Goal: Task Accomplishment & Management: Manage account settings

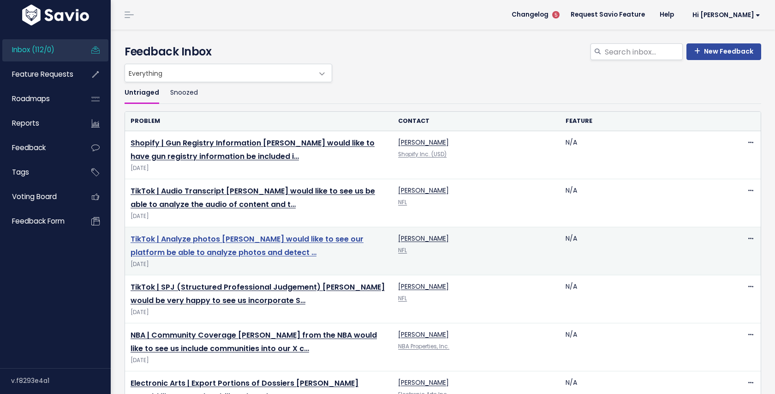
scroll to position [22, 0]
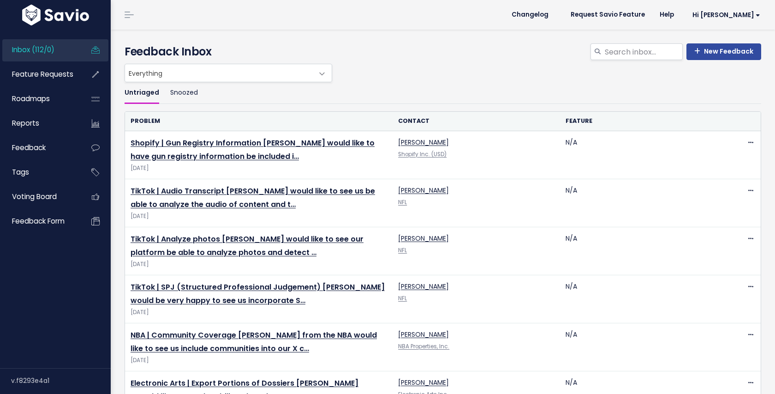
scroll to position [22, 0]
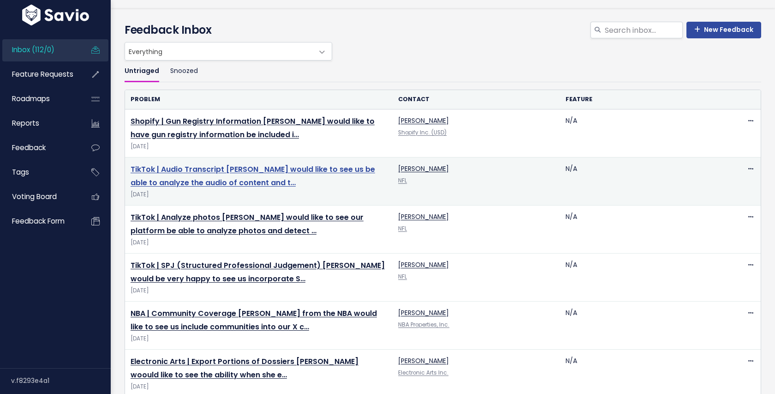
click at [334, 171] on link "TikTok | Audio Transcript Luis would like to see us be able to analyze the audi…" at bounding box center [253, 176] width 245 height 24
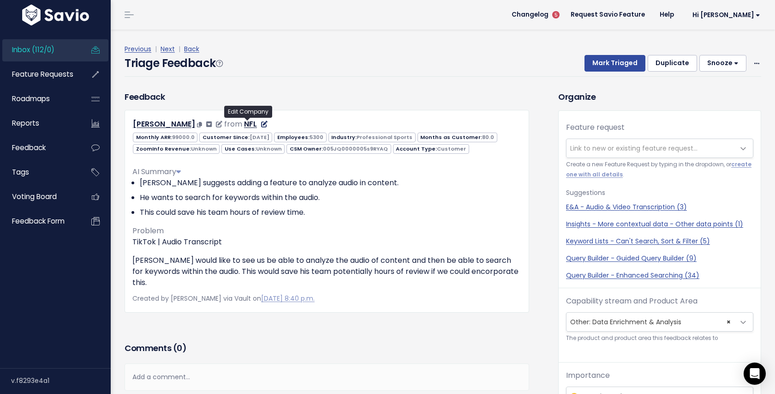
click at [261, 124] on icon at bounding box center [264, 124] width 6 height 6
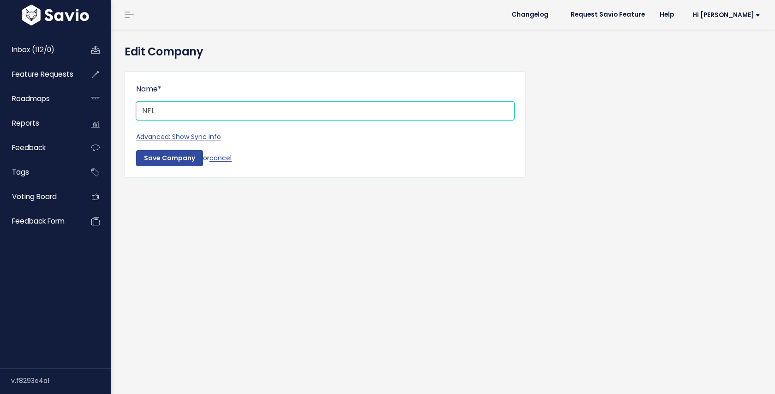
click at [240, 117] on input "NFL" at bounding box center [325, 111] width 378 height 18
click at [222, 156] on link "cancel" at bounding box center [221, 157] width 22 height 9
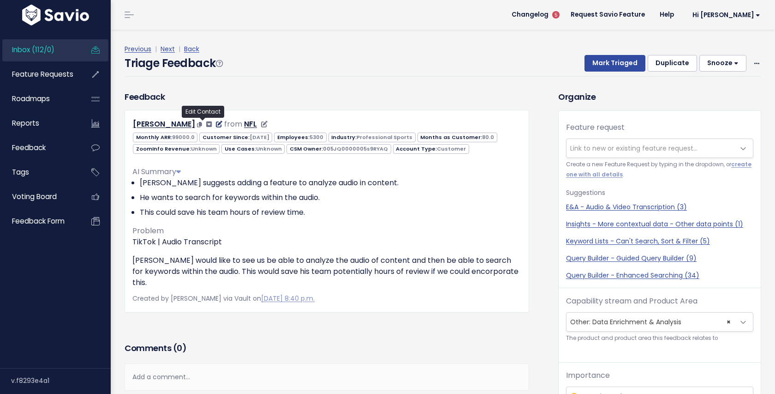
click at [216, 124] on icon at bounding box center [219, 124] width 6 height 6
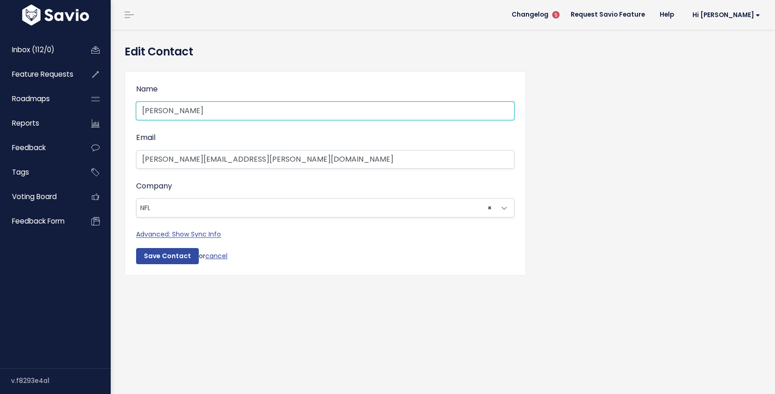
click at [277, 110] on input "[PERSON_NAME]" at bounding box center [325, 111] width 378 height 18
click at [274, 204] on span "× NFL" at bounding box center [316, 207] width 359 height 18
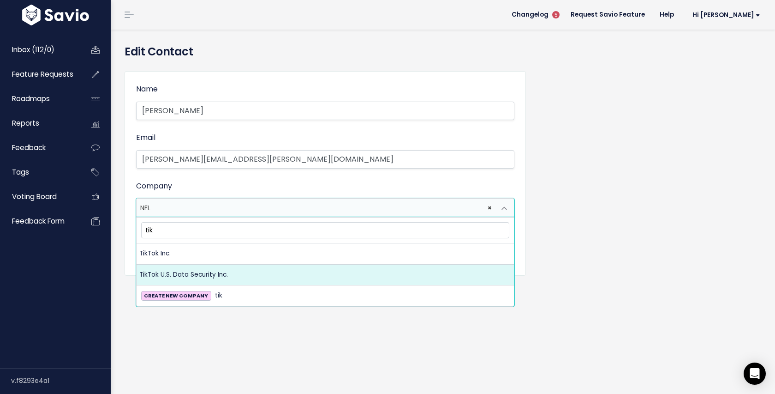
type input "tik"
select select "15061330"
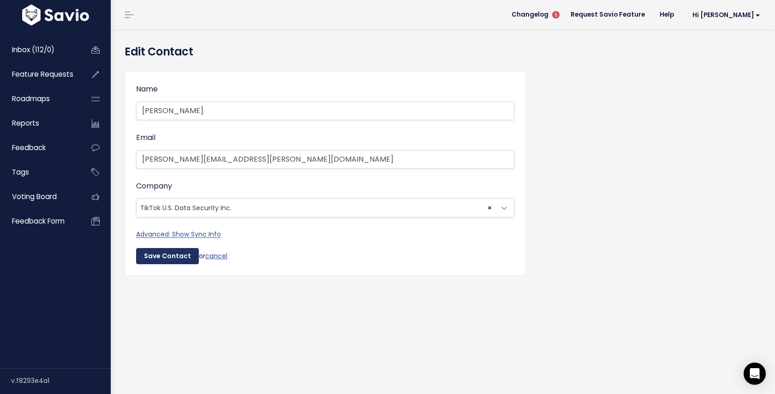
click at [151, 254] on input "Save Contact" at bounding box center [167, 256] width 63 height 17
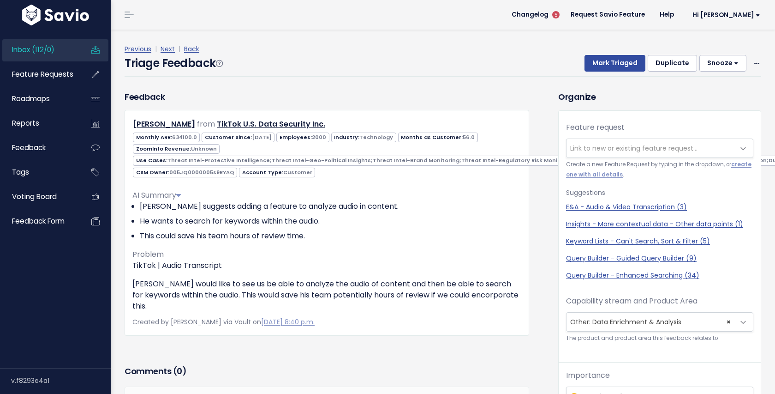
click at [35, 55] on link "Inbox (112/0)" at bounding box center [39, 49] width 74 height 21
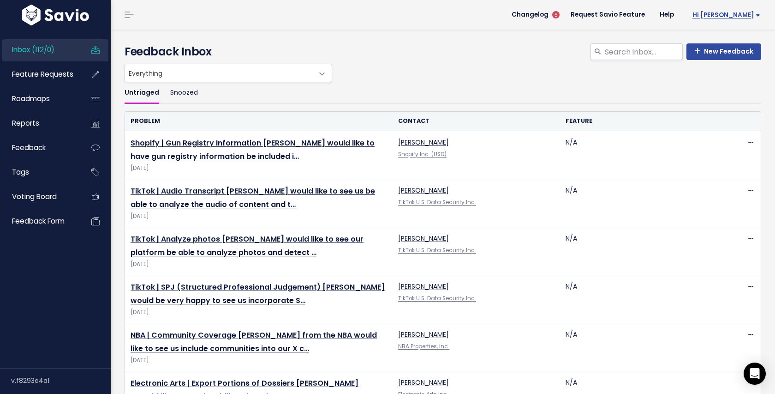
click at [741, 12] on span "Hi [PERSON_NAME]" at bounding box center [727, 15] width 68 height 7
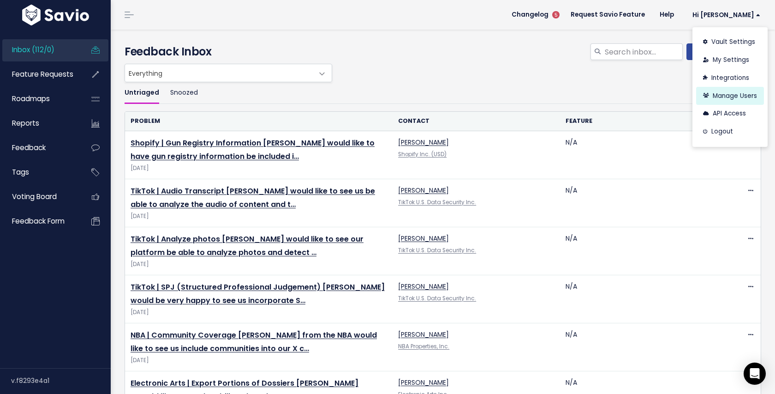
click at [728, 101] on link "Manage Users" at bounding box center [731, 96] width 68 height 18
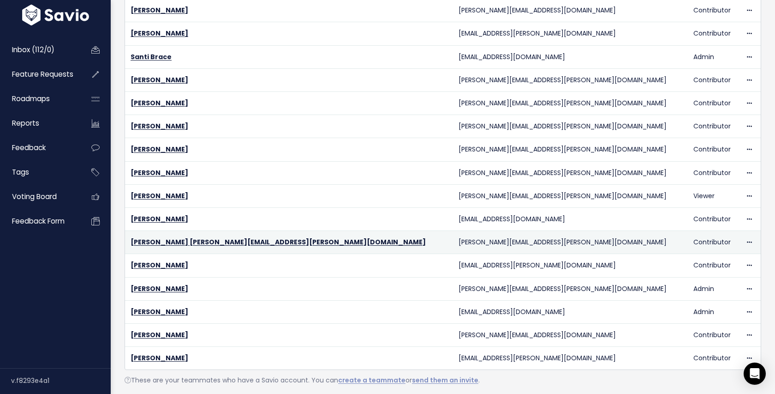
scroll to position [397, 0]
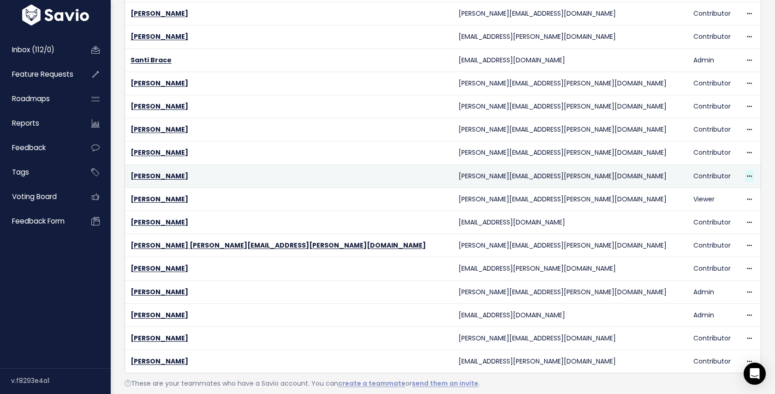
click at [747, 174] on icon at bounding box center [749, 177] width 5 height 6
click at [688, 173] on td "Contributor" at bounding box center [714, 175] width 52 height 23
click at [147, 175] on link "[PERSON_NAME]" at bounding box center [160, 175] width 58 height 9
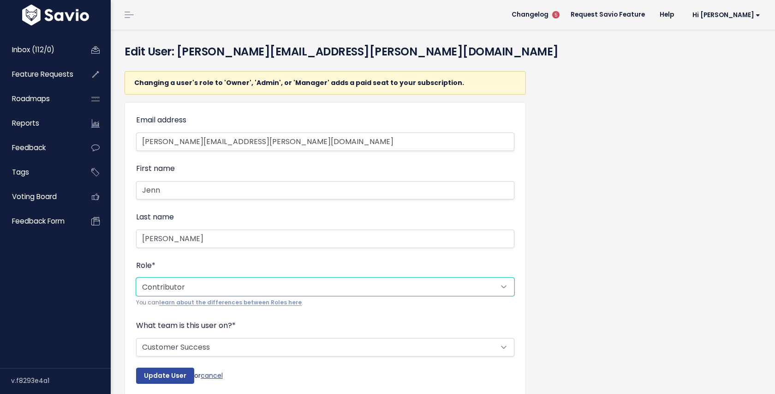
click at [236, 285] on select "--------- Admin Manager Contributor Viewer Submitter" at bounding box center [325, 286] width 378 height 18
select select "MANAGER"
click at [136, 277] on select "--------- Admin Manager Contributor Viewer Submitter" at bounding box center [325, 286] width 378 height 18
click at [257, 299] on link "learn about the differences between Roles here" at bounding box center [230, 302] width 143 height 7
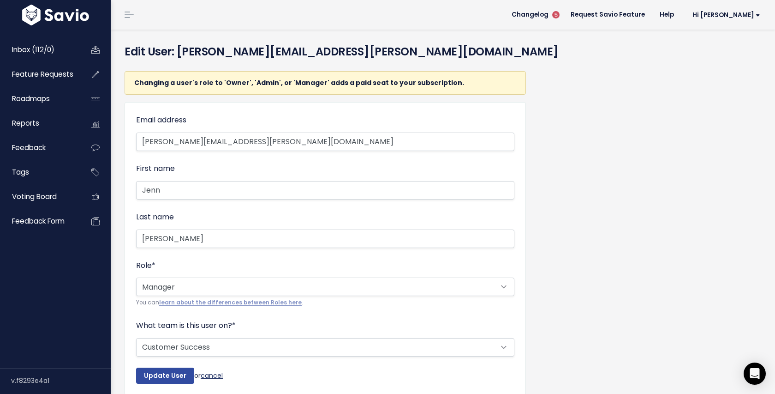
click at [216, 373] on link "cancel" at bounding box center [212, 374] width 22 height 9
